Goal: Task Accomplishment & Management: Use online tool/utility

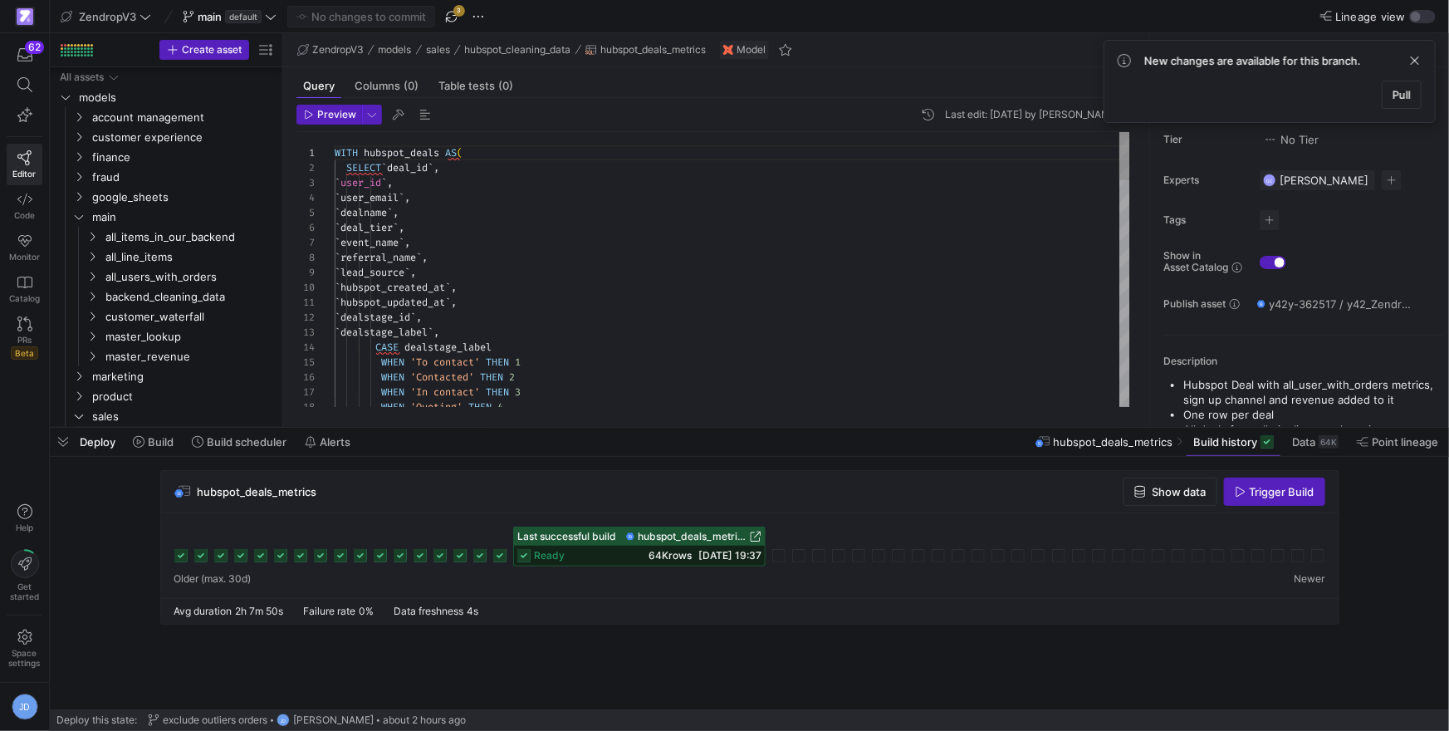
scroll to position [262, 0]
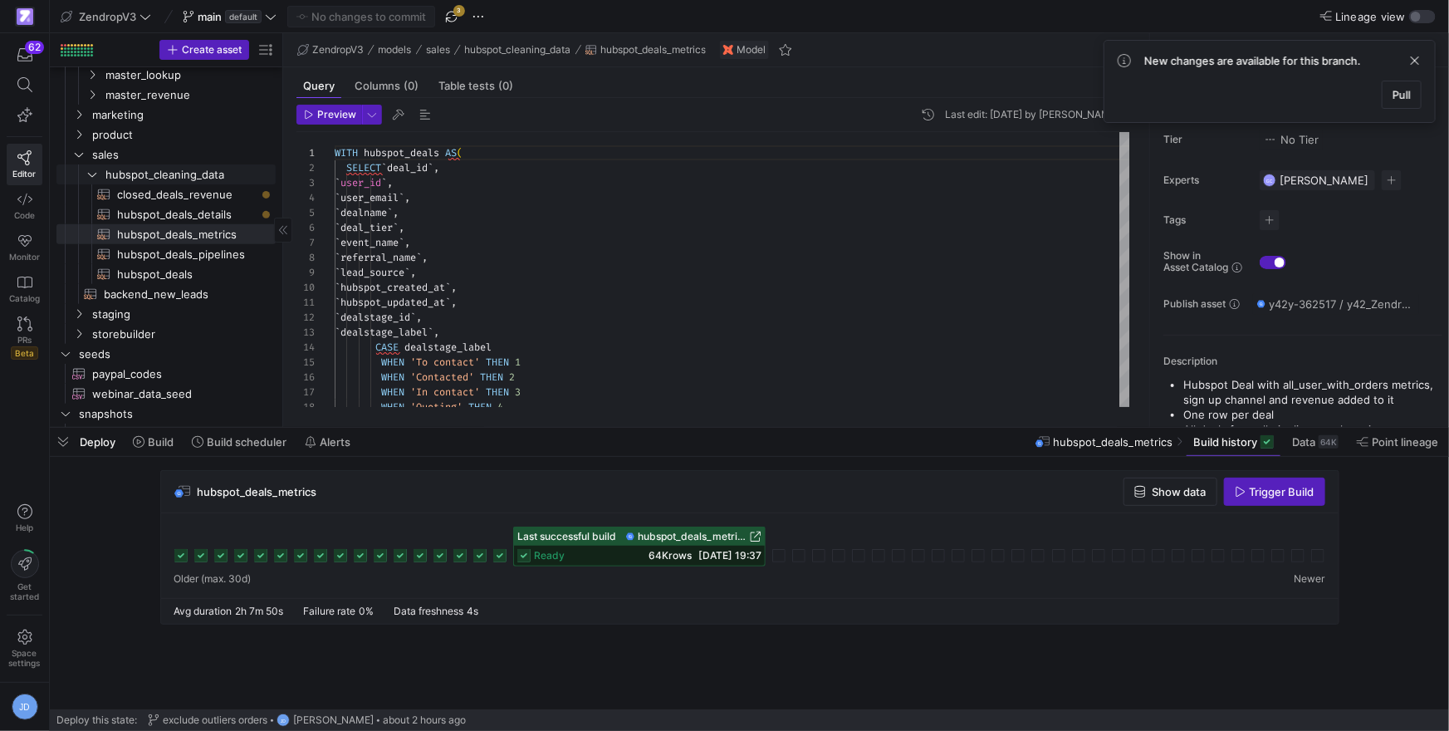
drag, startPoint x: 86, startPoint y: 170, endPoint x: 81, endPoint y: 163, distance: 8.6
click at [86, 170] on icon "Press SPACE to select this row." at bounding box center [92, 174] width 12 height 10
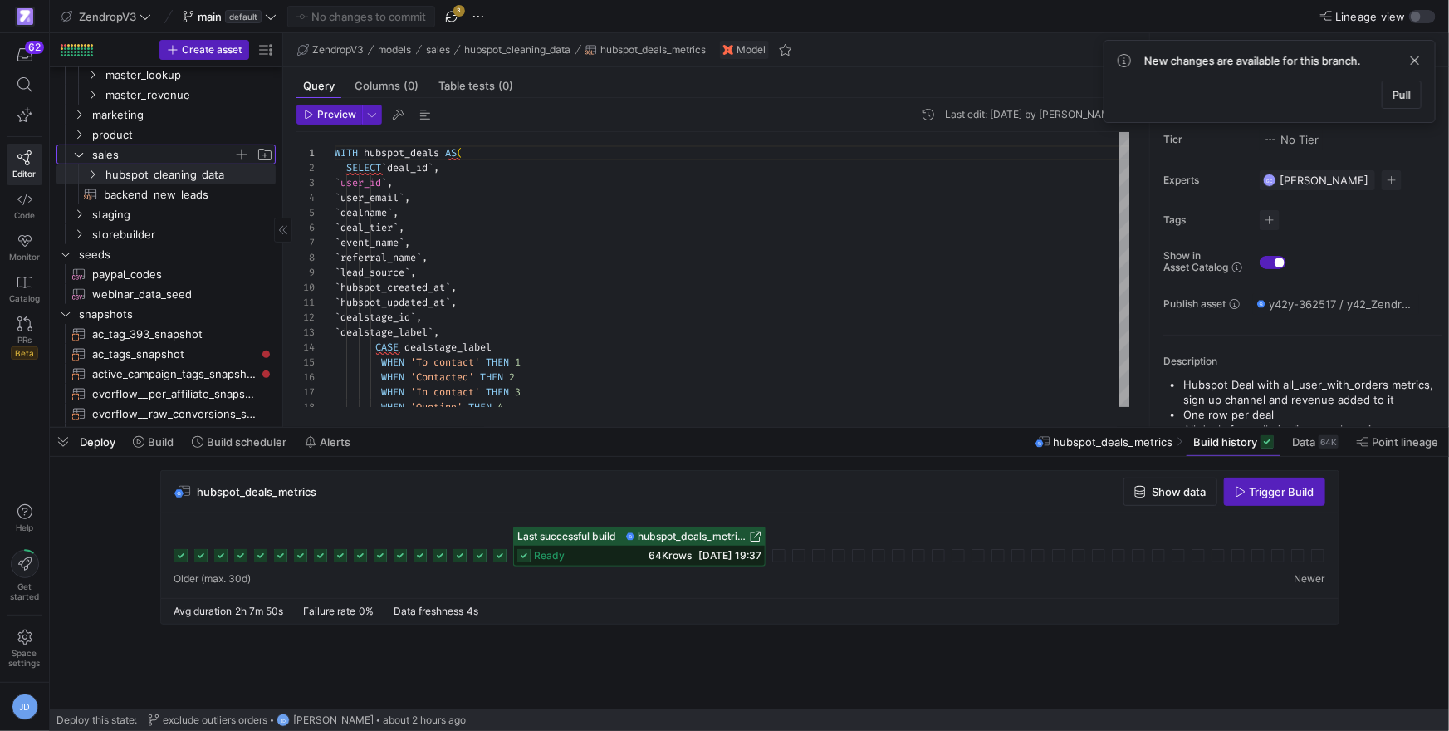
click at [81, 160] on span "sales" at bounding box center [173, 154] width 204 height 18
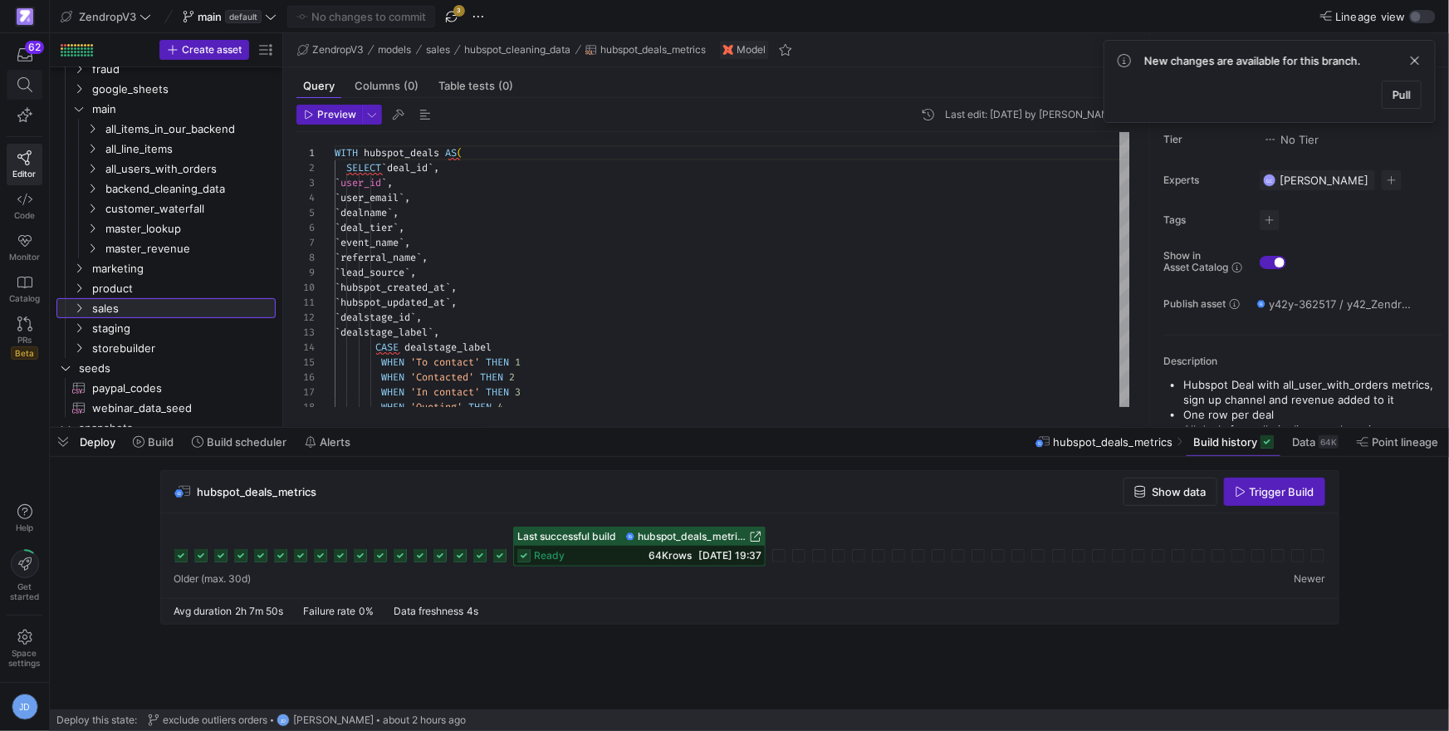
scroll to position [91, 0]
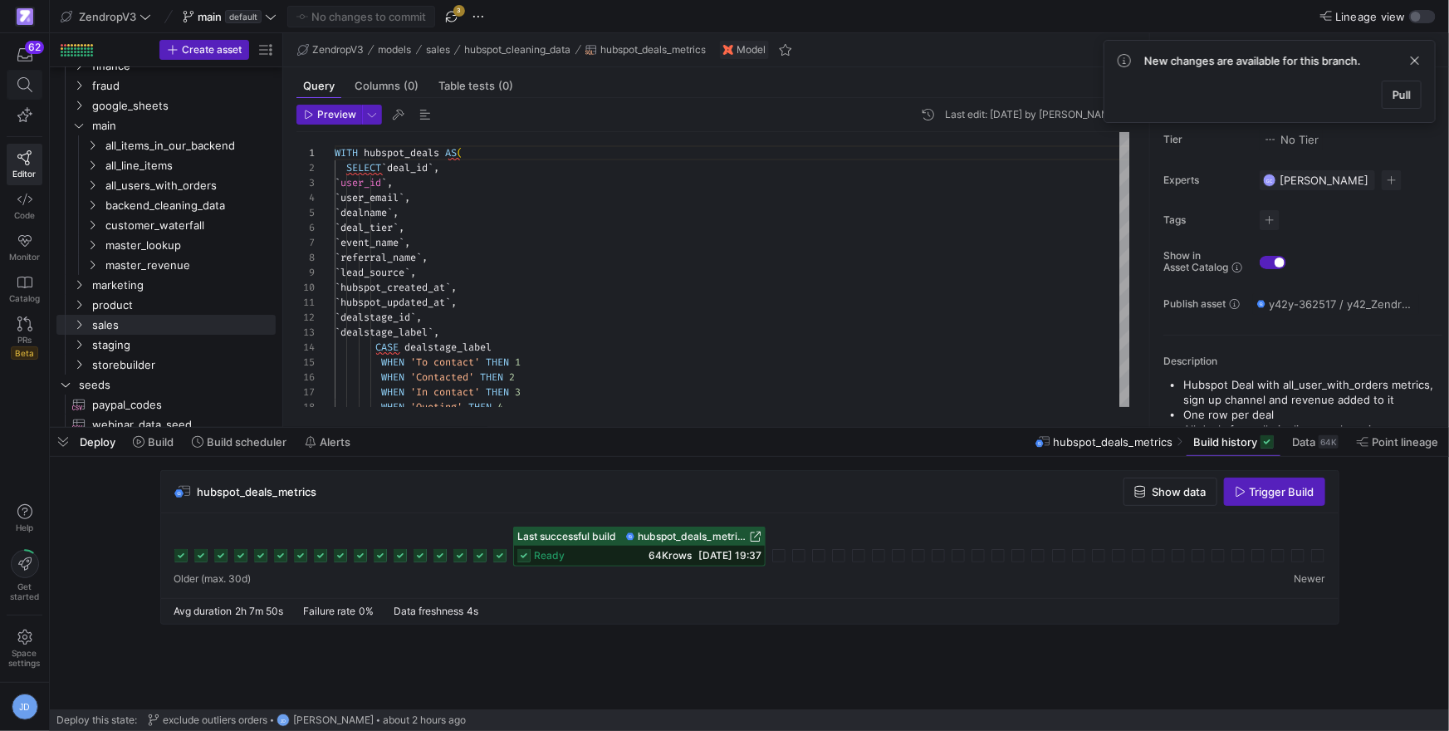
click at [30, 79] on icon at bounding box center [24, 84] width 15 height 15
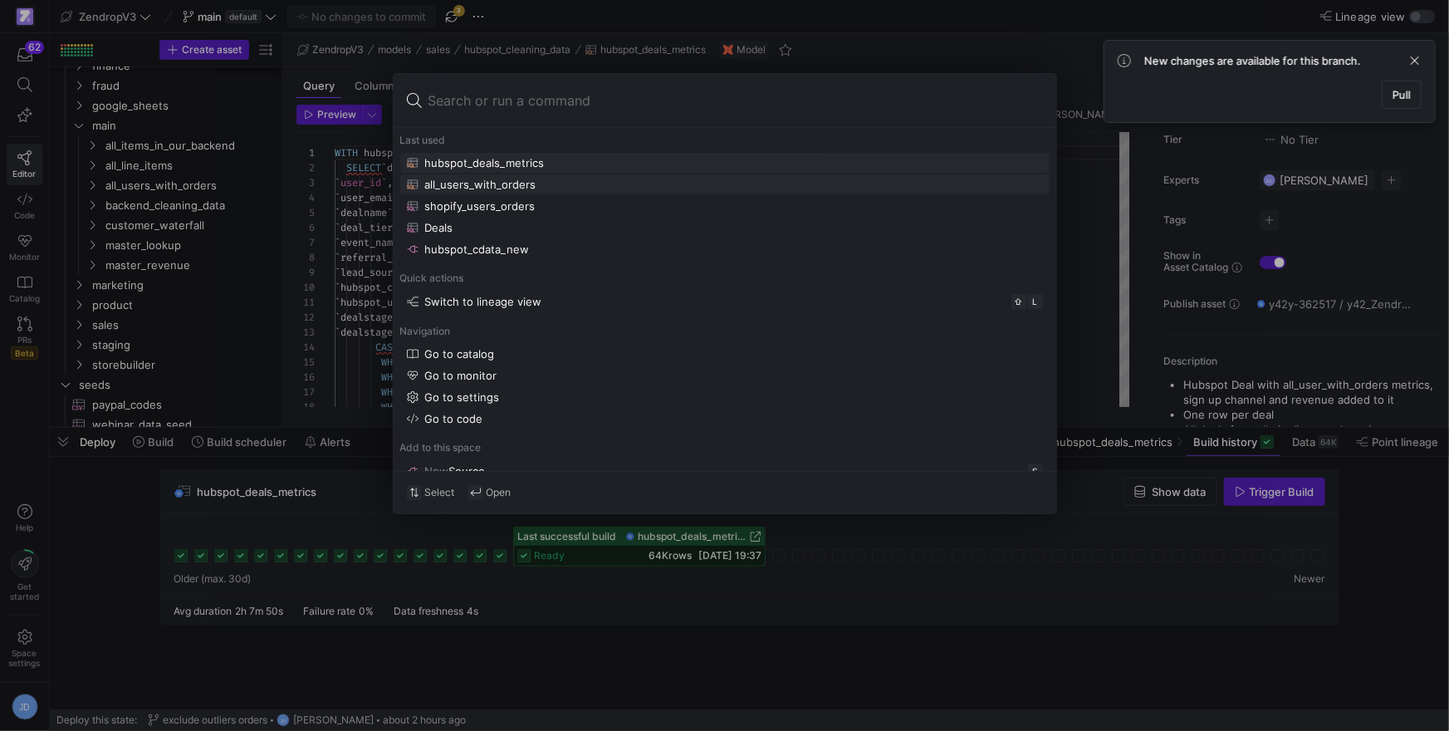
click at [507, 184] on div "all_users_with_orders" at bounding box center [480, 184] width 111 height 13
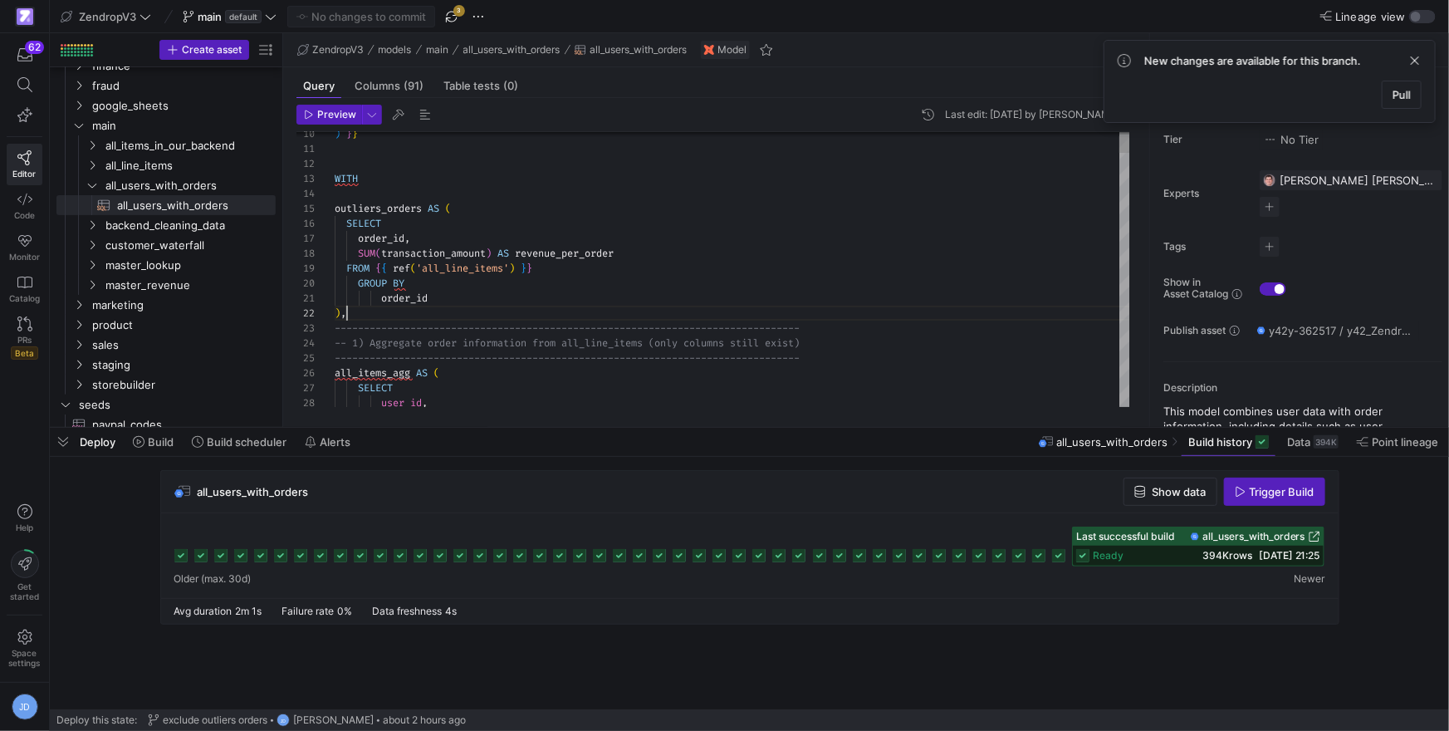
scroll to position [59, 0]
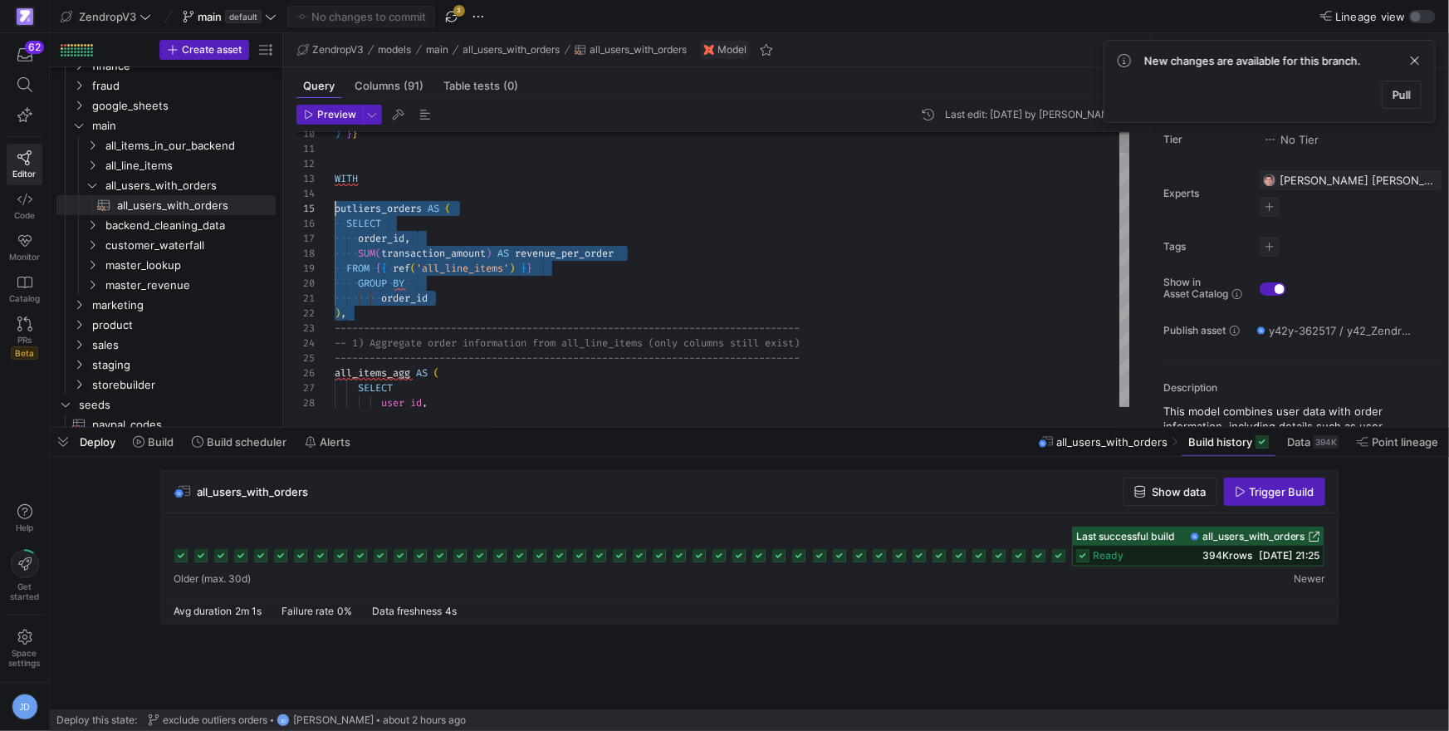
drag, startPoint x: 368, startPoint y: 315, endPoint x: 326, endPoint y: 205, distance: 117.5
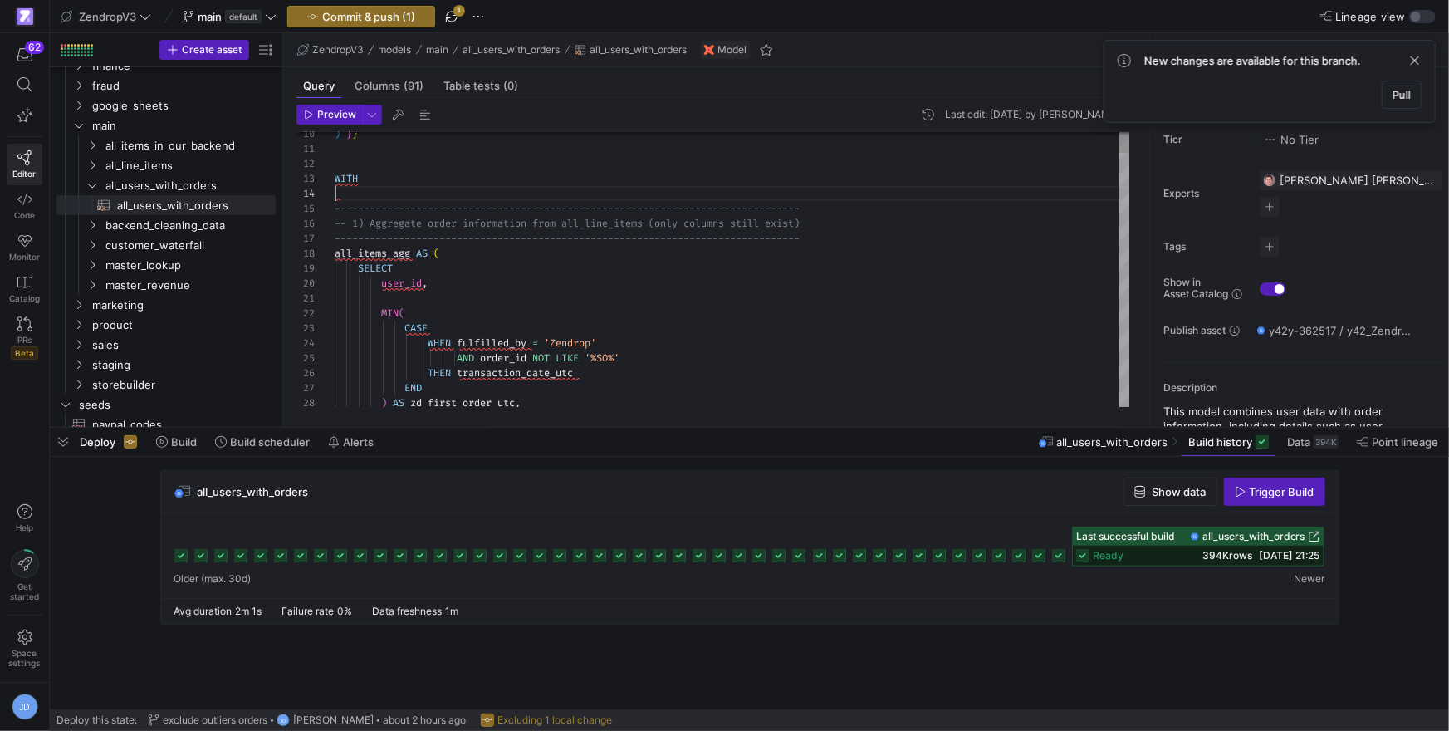
scroll to position [30, 30]
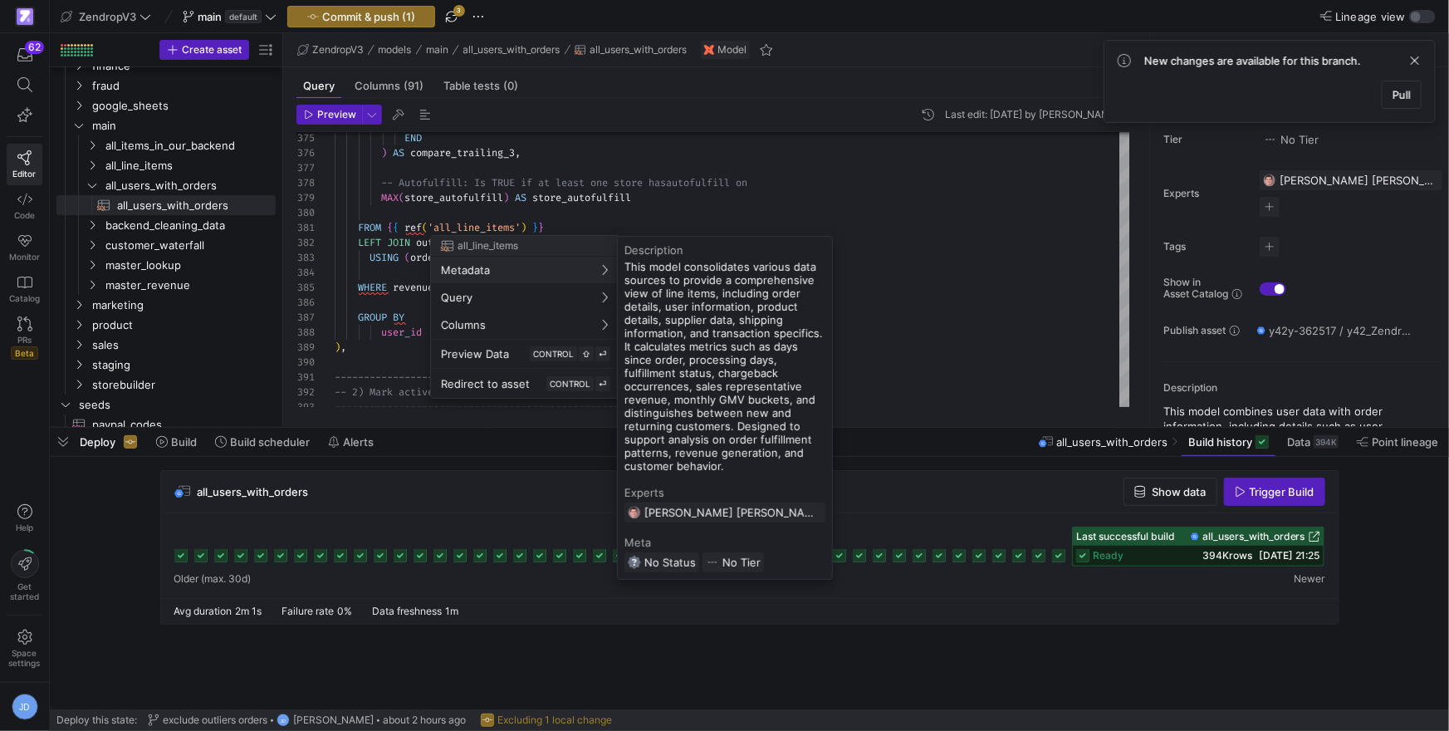
click at [375, 243] on div at bounding box center [724, 365] width 1449 height 731
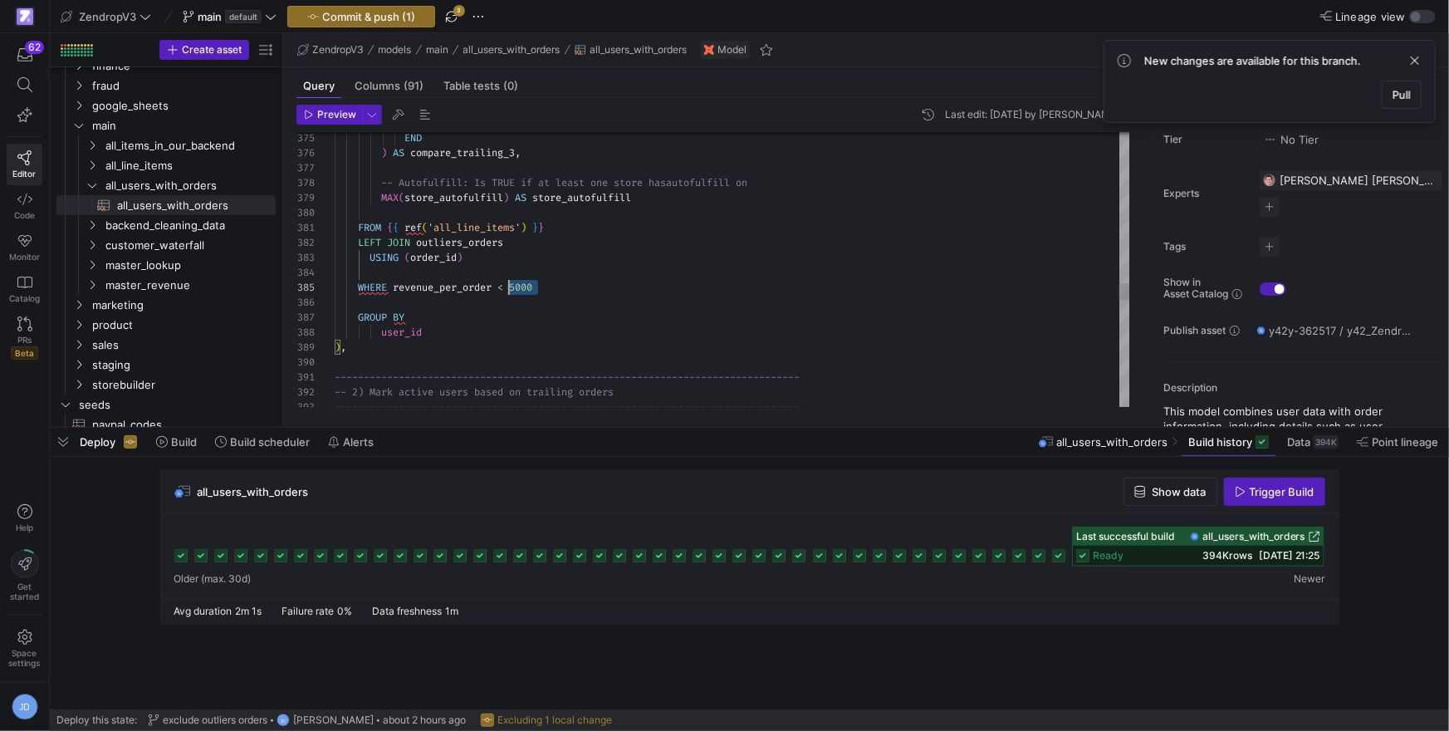
scroll to position [59, 167]
drag, startPoint x: 561, startPoint y: 287, endPoint x: 440, endPoint y: 311, distance: 123.6
drag, startPoint x: 395, startPoint y: 304, endPoint x: 299, endPoint y: 243, distance: 113.8
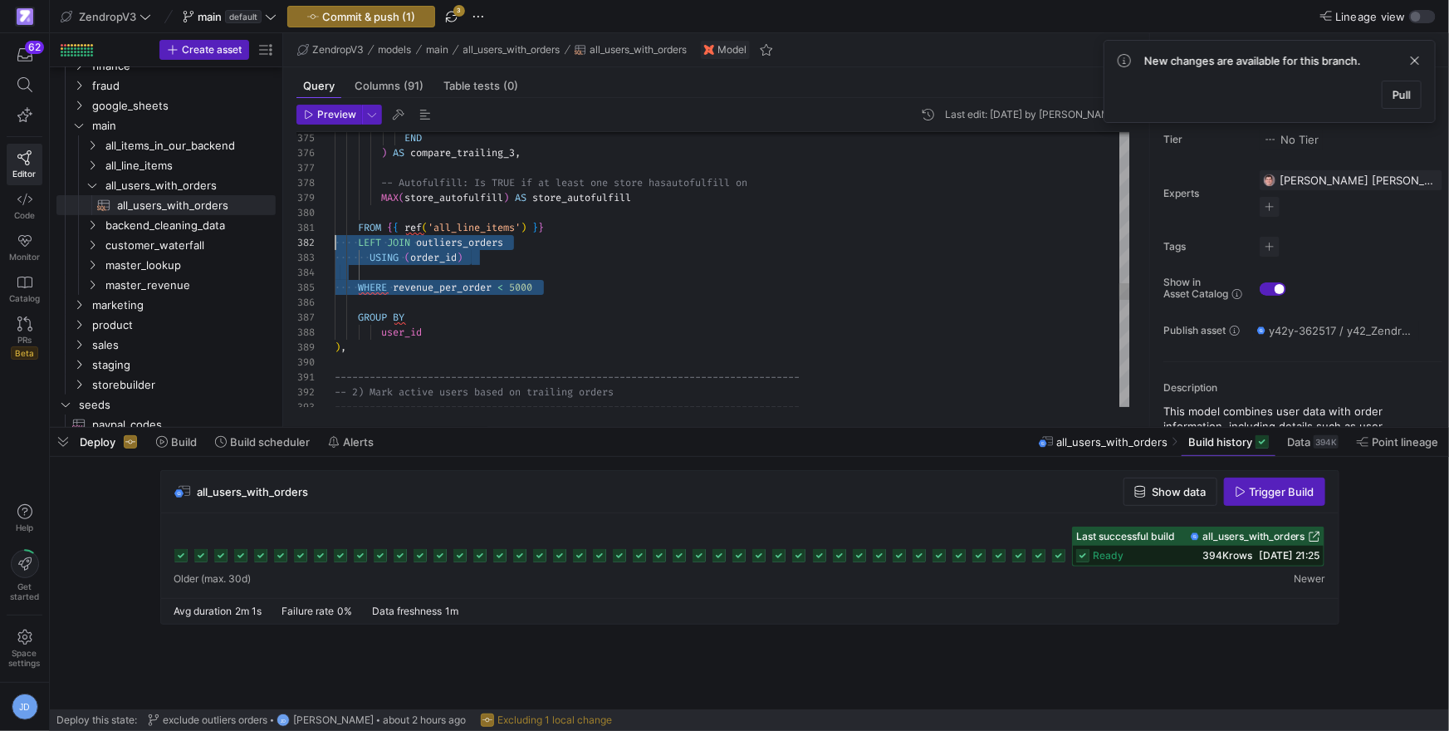
click at [299, 243] on div "381 382 383 384 385 386 387 388 389 390 391 392 393 380 379 378 377 376 375 FRO…" at bounding box center [713, 269] width 835 height 275
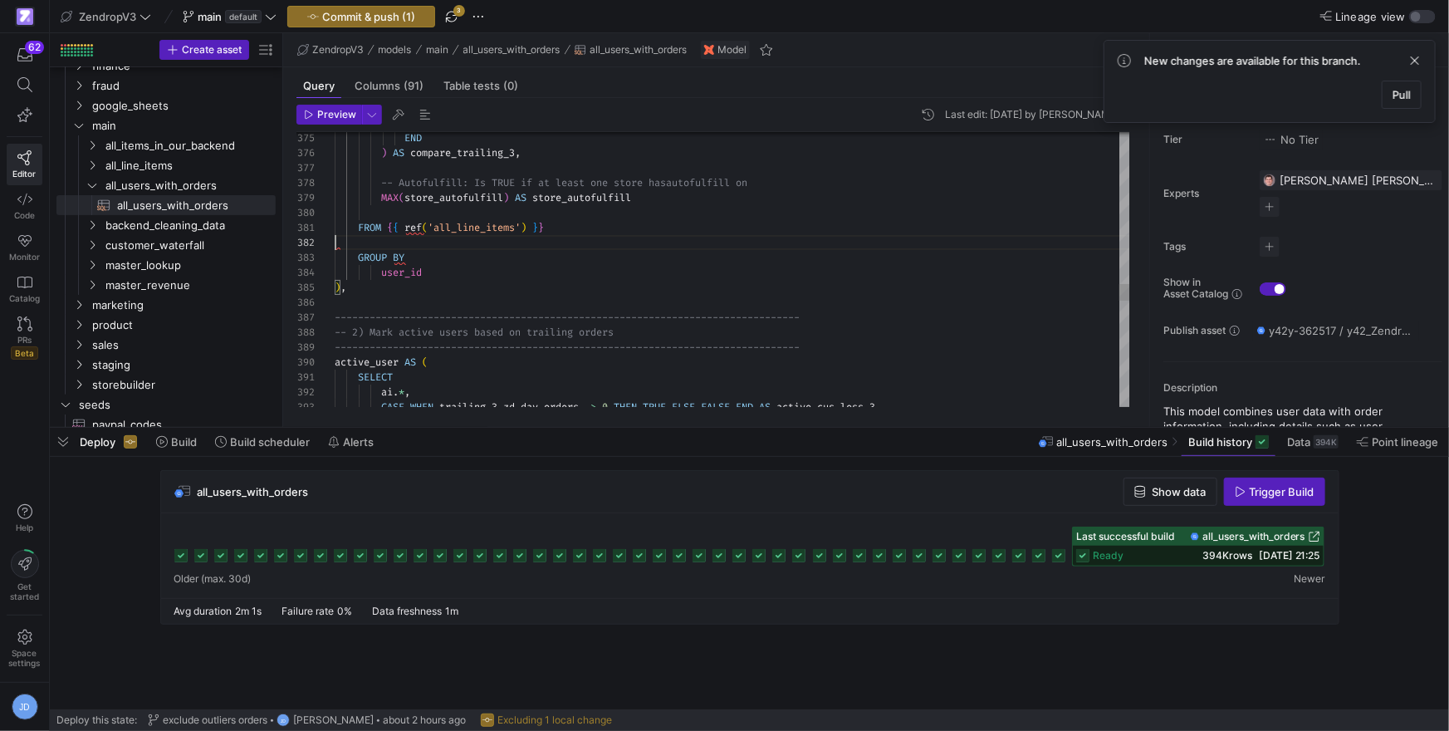
type textarea "FROM {{ ref('all_line_items') }} GROUP BY user_id ), --------------------------…"
click at [458, 22] on span "button" at bounding box center [452, 17] width 20 height 20
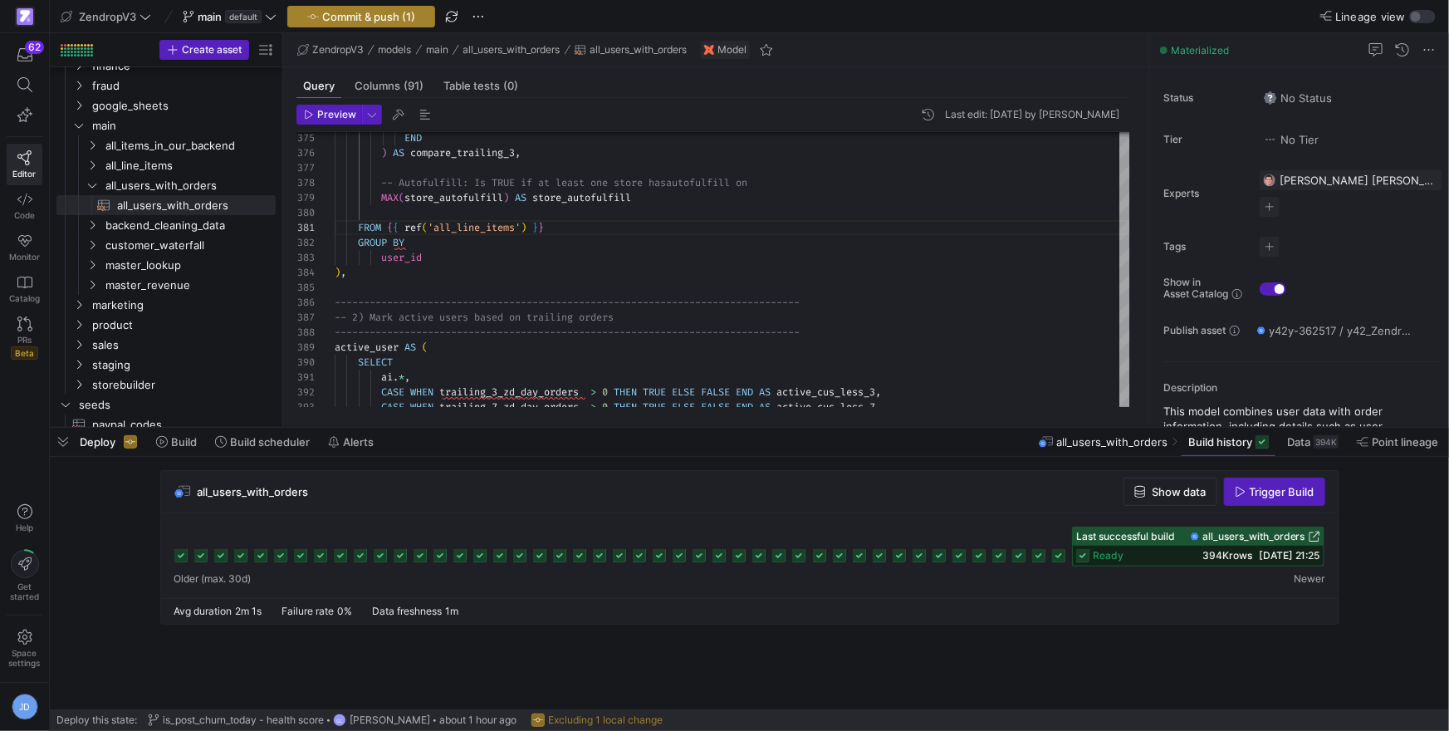
click at [381, 27] on y42-top-nav "ZendropV3 main default Commit & push (1) Lineage view" at bounding box center [749, 16] width 1399 height 33
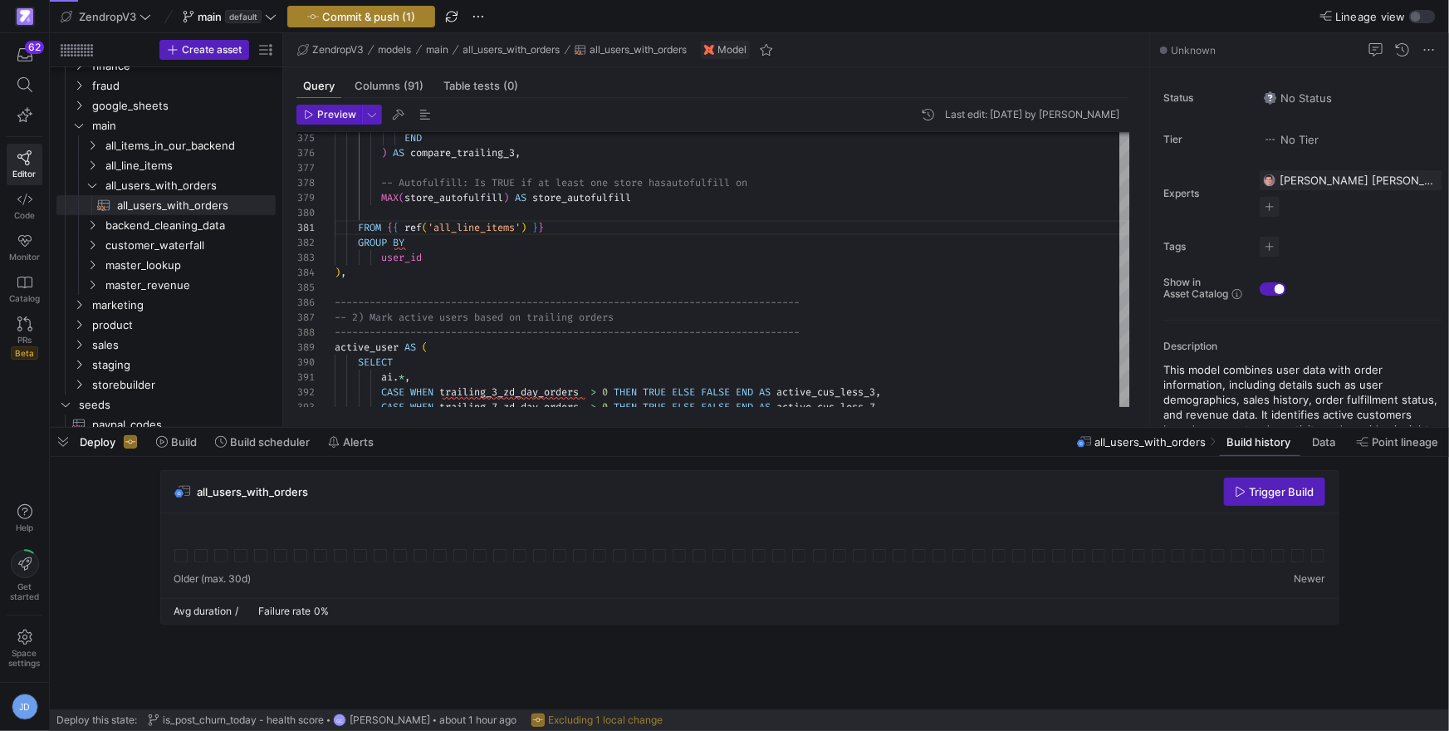
click at [380, 18] on span "Commit & push (1)" at bounding box center [368, 16] width 93 height 13
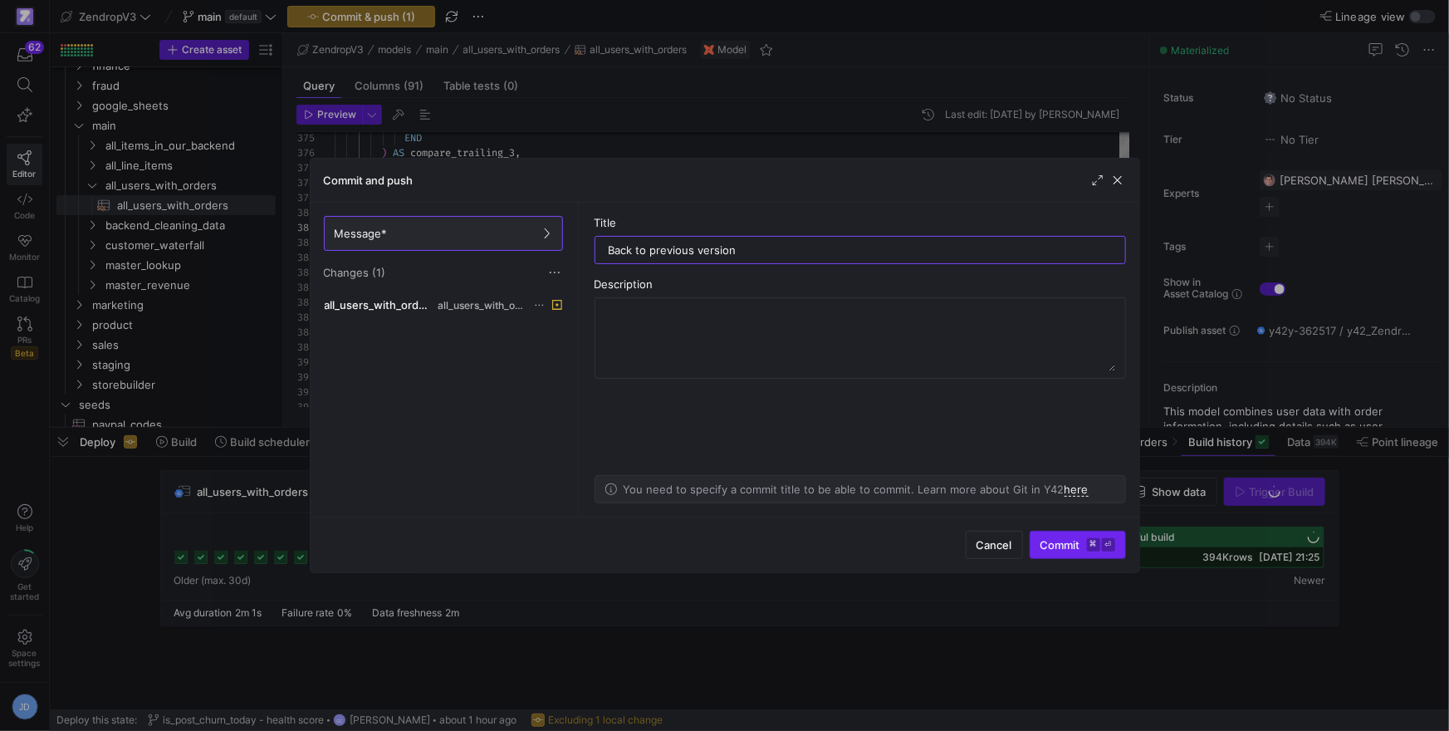
type input "Back to previous version"
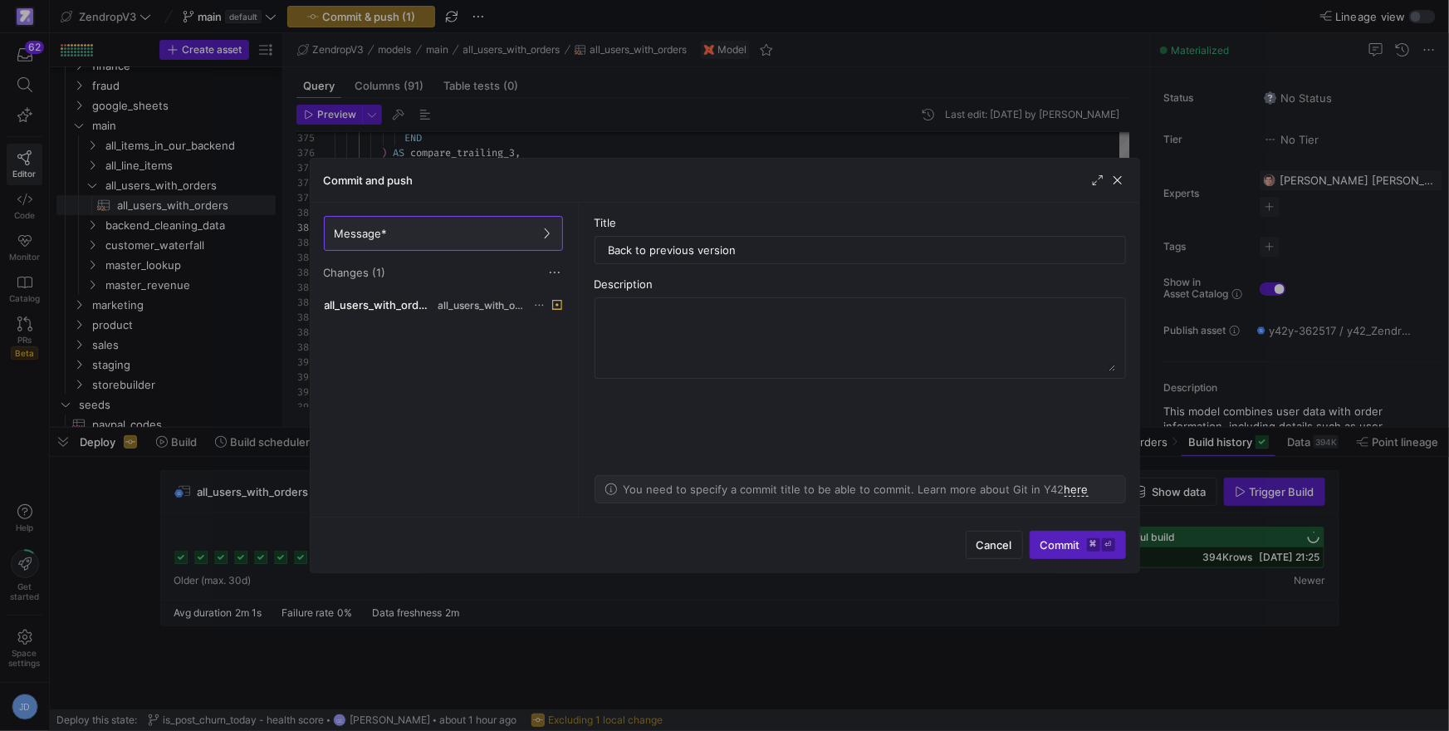
click at [1076, 539] on span "Commit ⌘ ⏎" at bounding box center [1078, 544] width 75 height 13
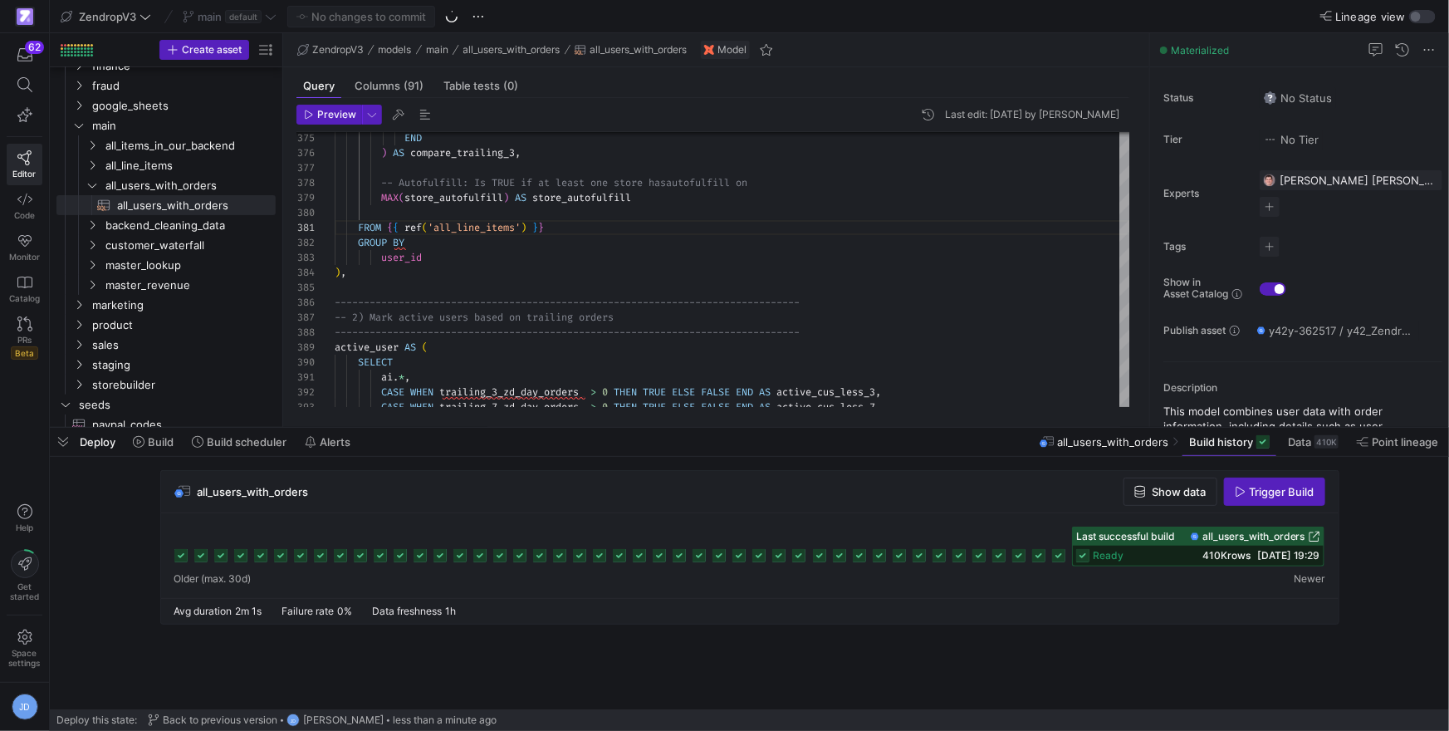
click at [1283, 492] on span "Trigger Build" at bounding box center [1282, 491] width 65 height 13
